Goal: Information Seeking & Learning: Learn about a topic

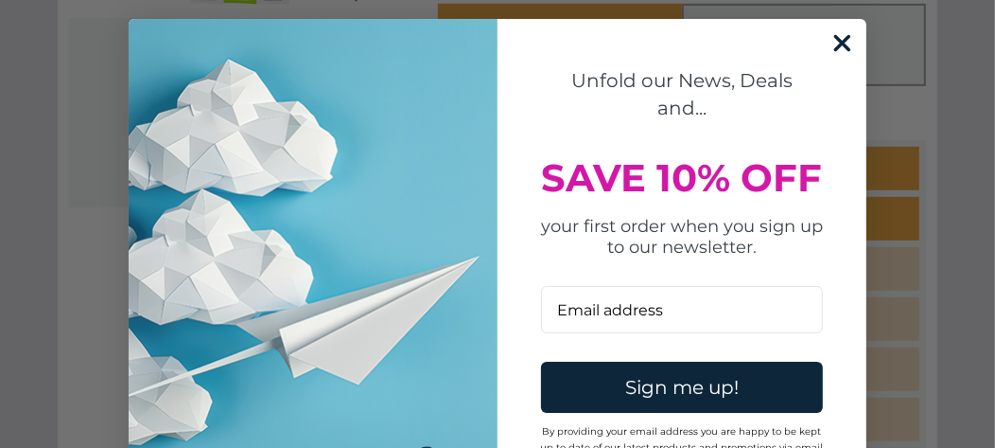
scroll to position [756, 0]
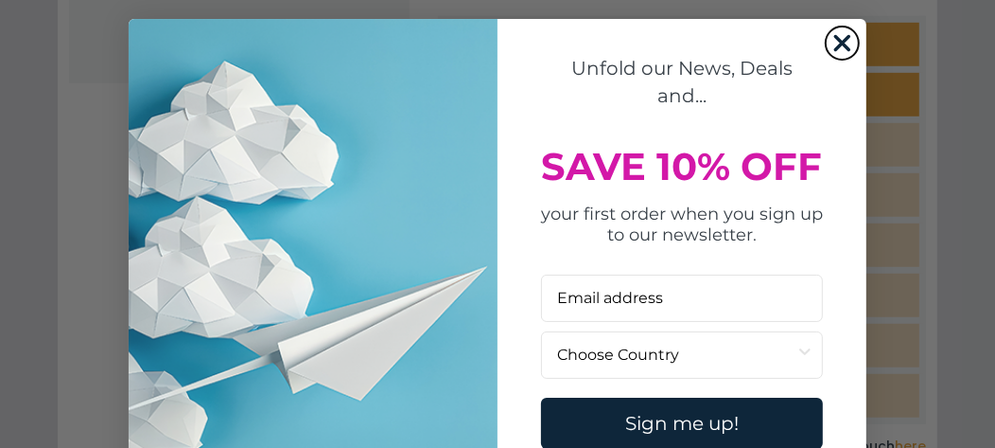
click at [836, 44] on icon "Close dialog" at bounding box center [842, 43] width 13 height 13
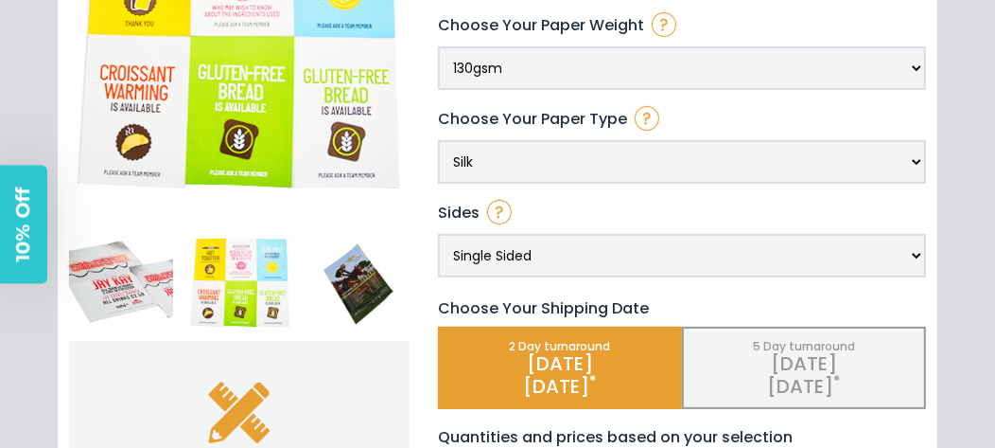
scroll to position [284, 0]
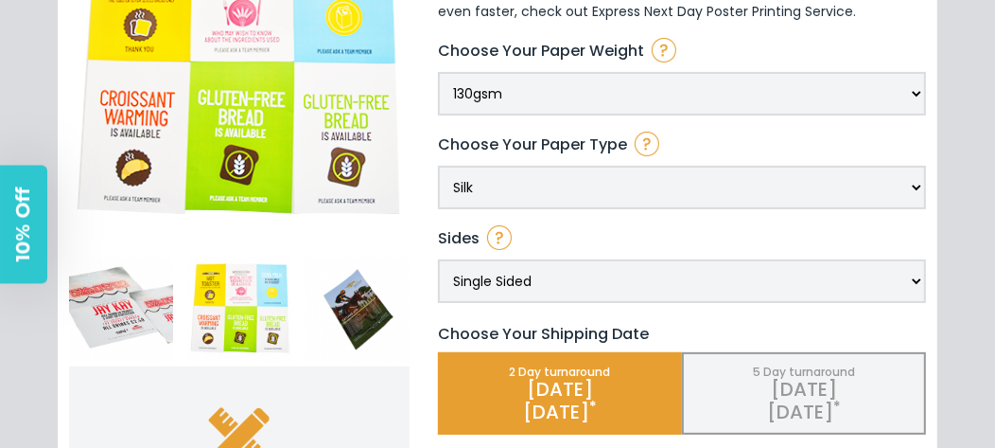
click at [911, 272] on select "Single Sided Double Sided" at bounding box center [682, 281] width 488 height 44
select select "209"
click at [438, 259] on select "Single Sided Double Sided" at bounding box center [682, 281] width 488 height 44
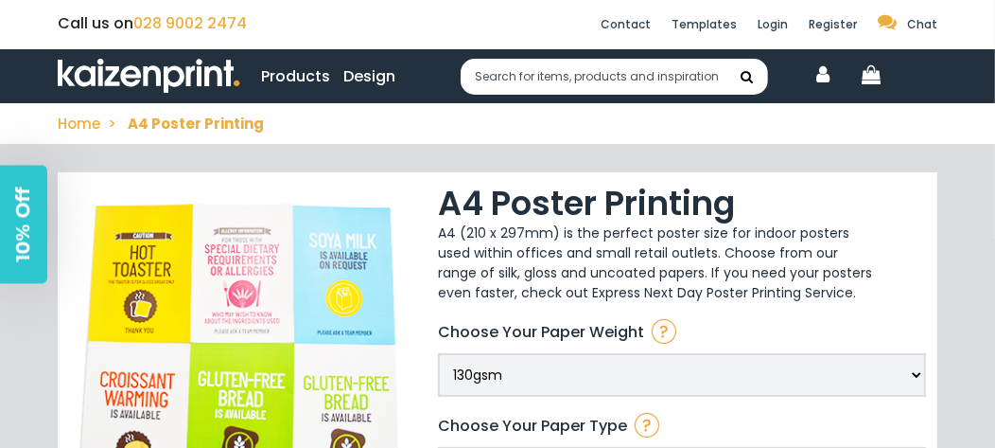
scroll to position [0, 0]
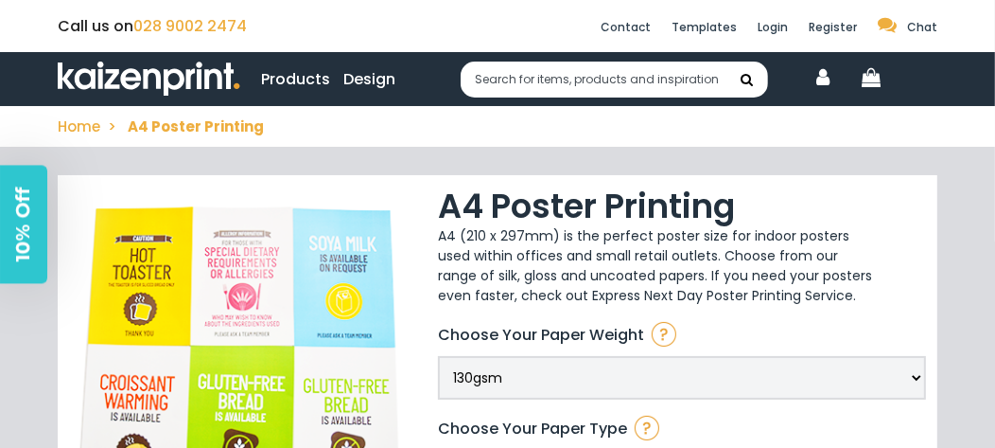
click at [296, 74] on link "Products" at bounding box center [295, 79] width 69 height 24
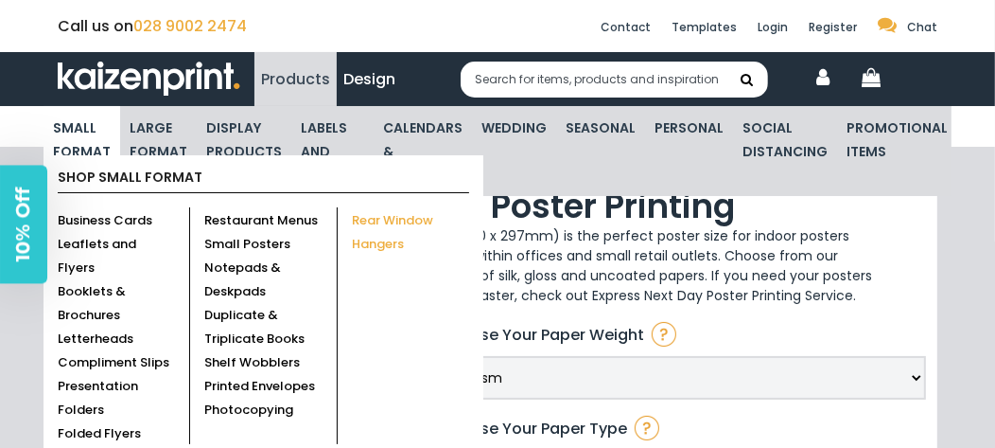
click at [358, 217] on link "Rear Window Hangers" at bounding box center [392, 232] width 81 height 42
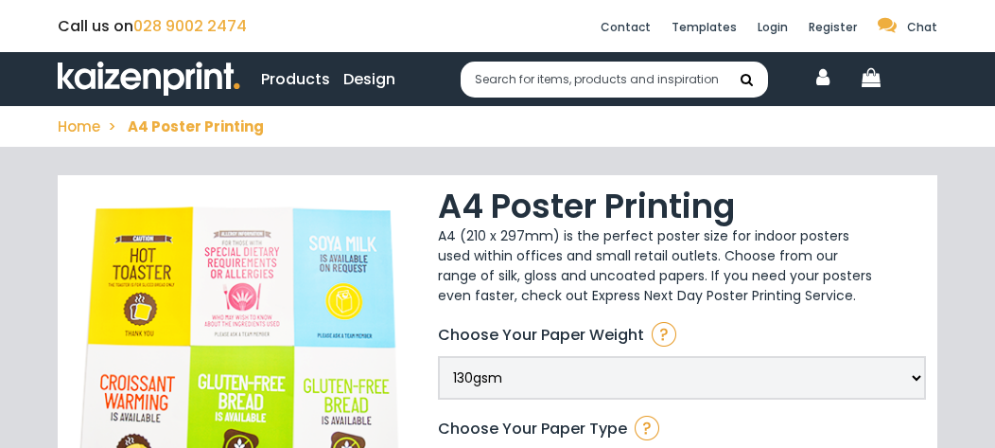
select select "209"
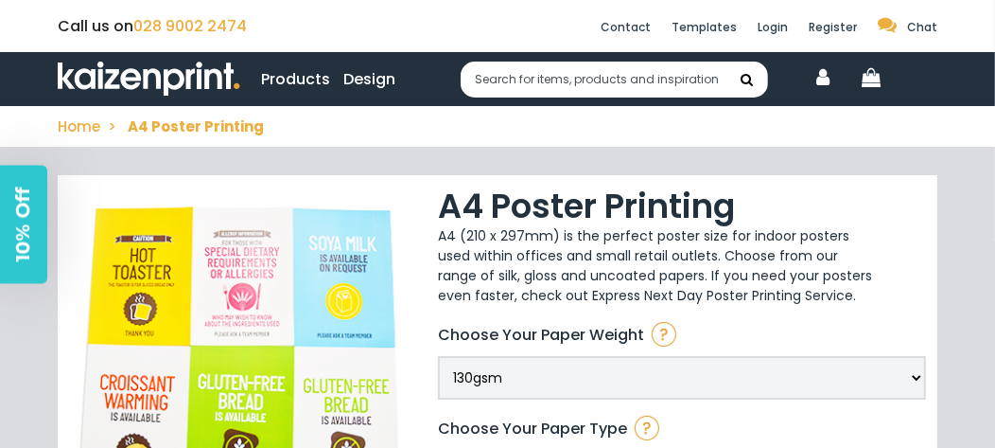
click at [309, 81] on link "Products" at bounding box center [295, 79] width 69 height 24
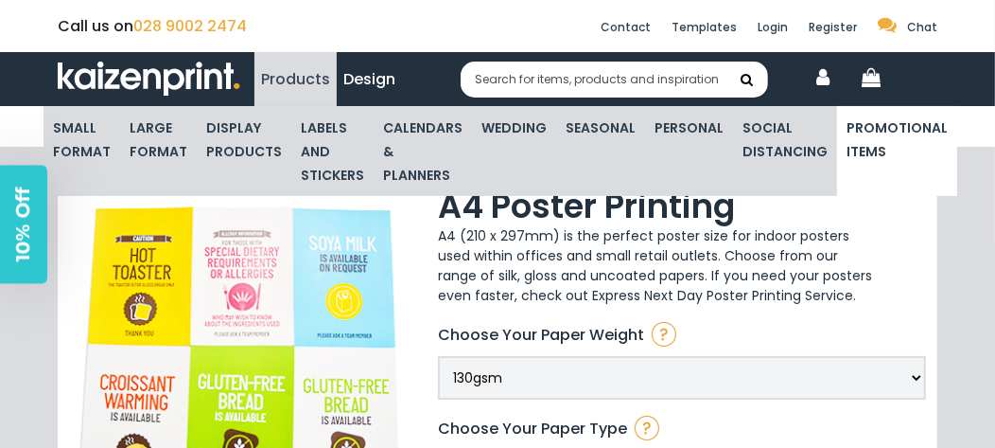
click at [857, 132] on link "Promotional Items" at bounding box center [897, 139] width 101 height 71
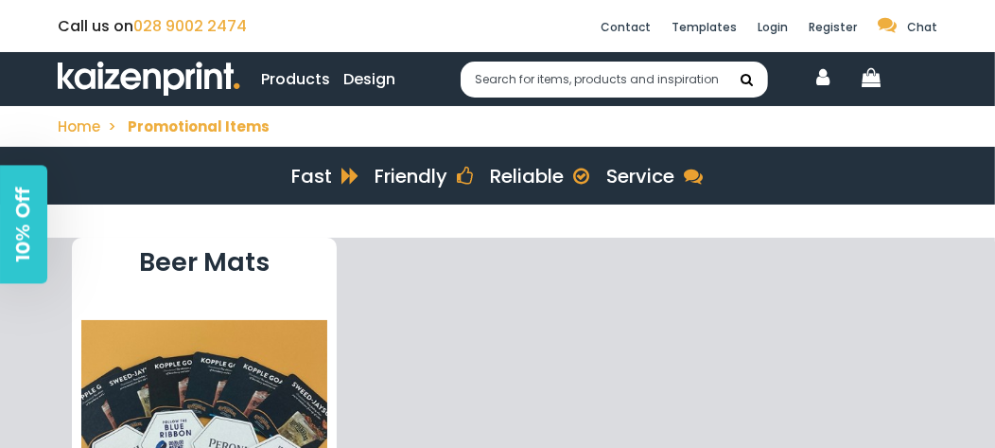
click at [270, 76] on link "Products" at bounding box center [295, 79] width 69 height 24
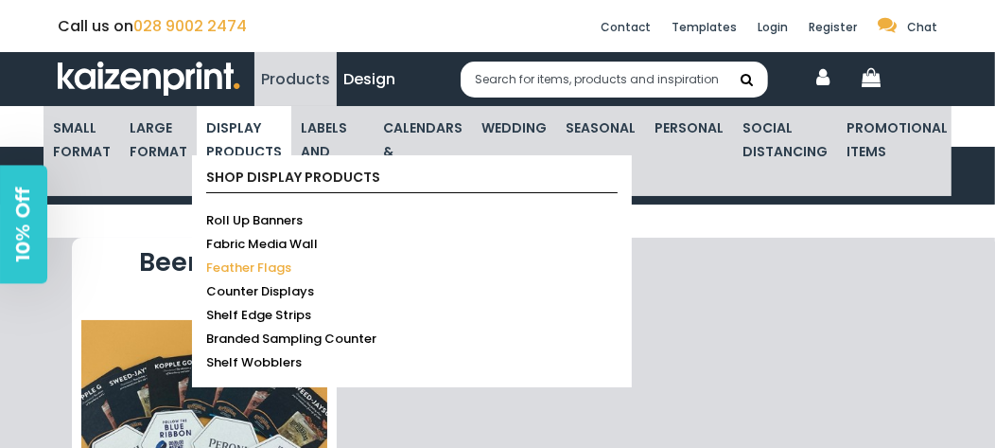
click at [247, 259] on link "Feather Flags" at bounding box center [248, 267] width 85 height 18
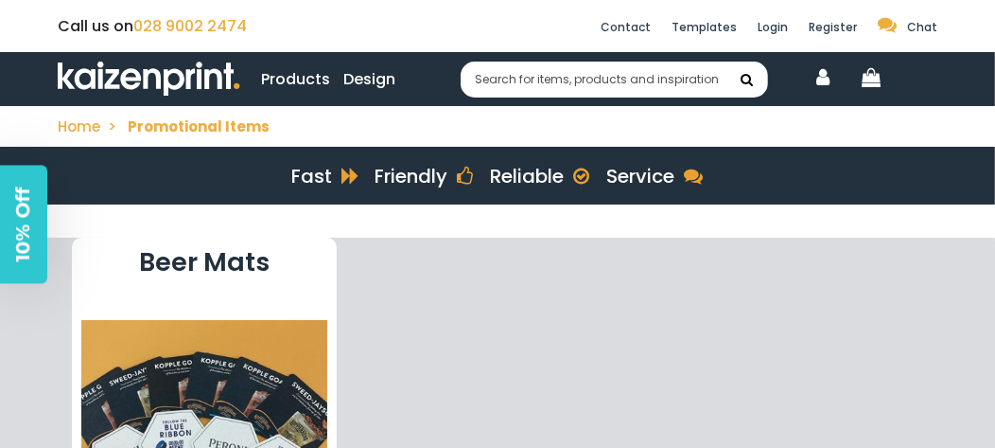
click at [290, 79] on link "Products" at bounding box center [295, 79] width 69 height 24
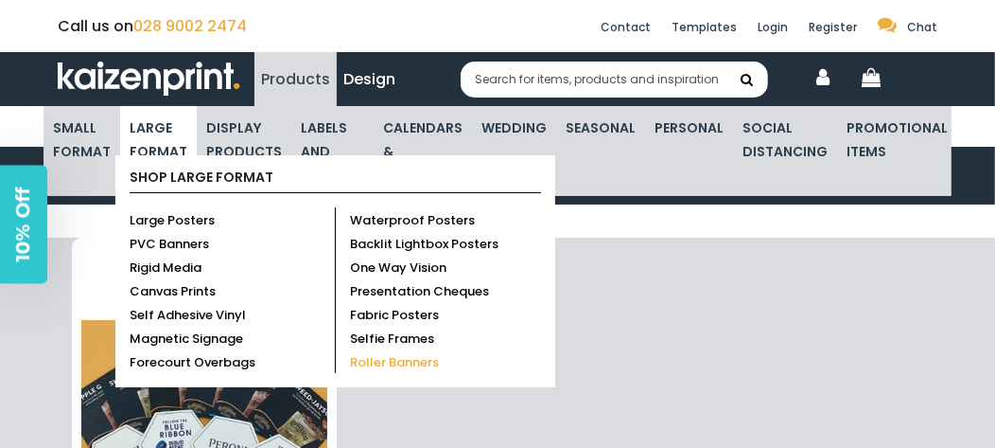
click at [431, 353] on link "Roller Banners" at bounding box center [394, 362] width 89 height 18
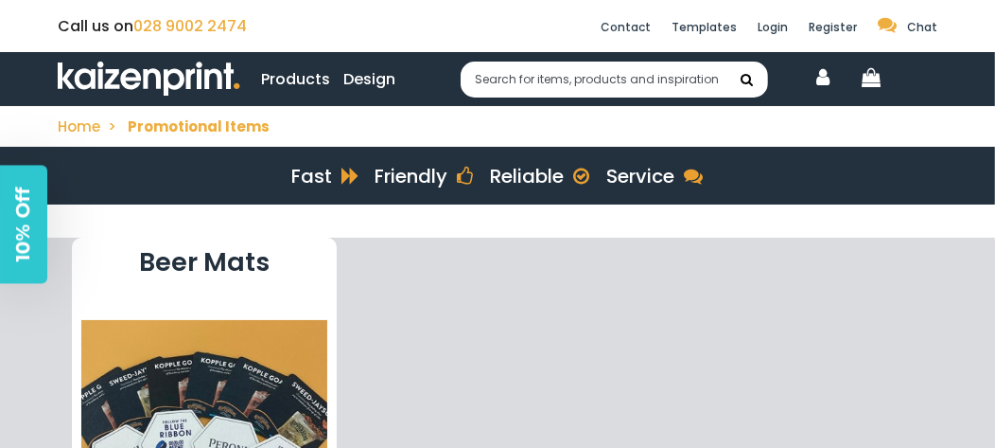
click at [299, 79] on link "Products" at bounding box center [295, 79] width 69 height 24
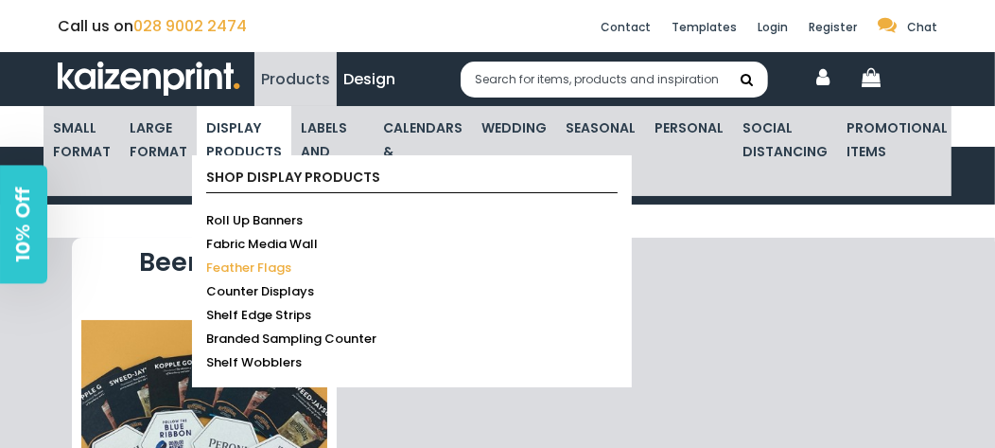
click at [237, 259] on link "Feather Flags" at bounding box center [248, 267] width 85 height 18
